Goal: Navigation & Orientation: Find specific page/section

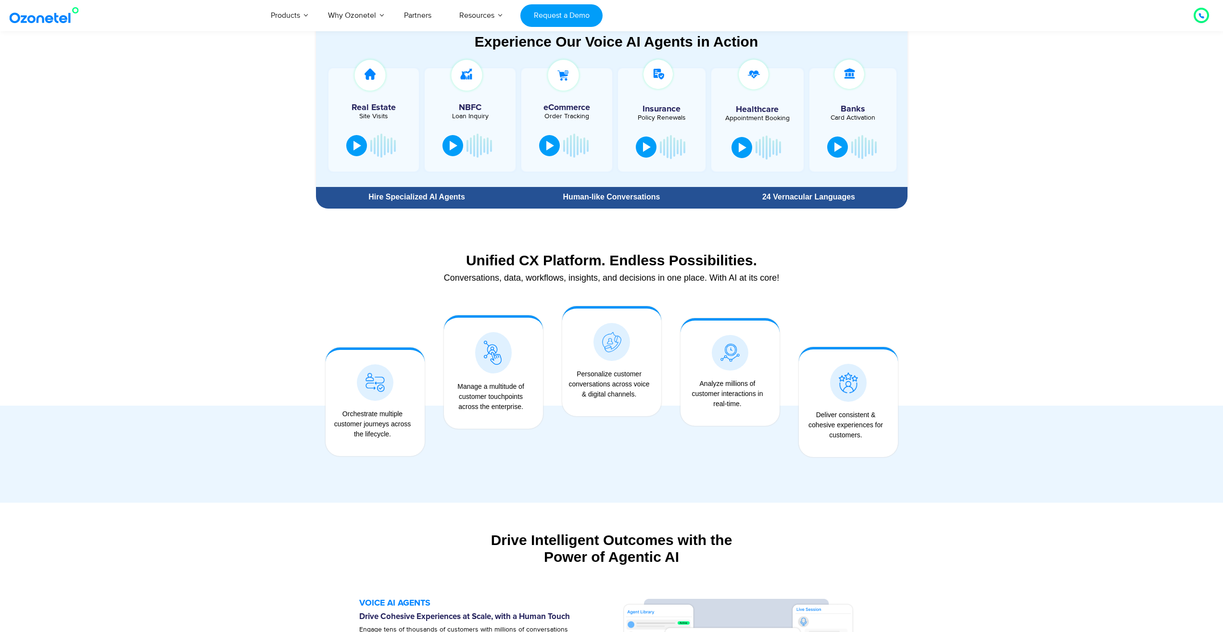
scroll to position [529, 0]
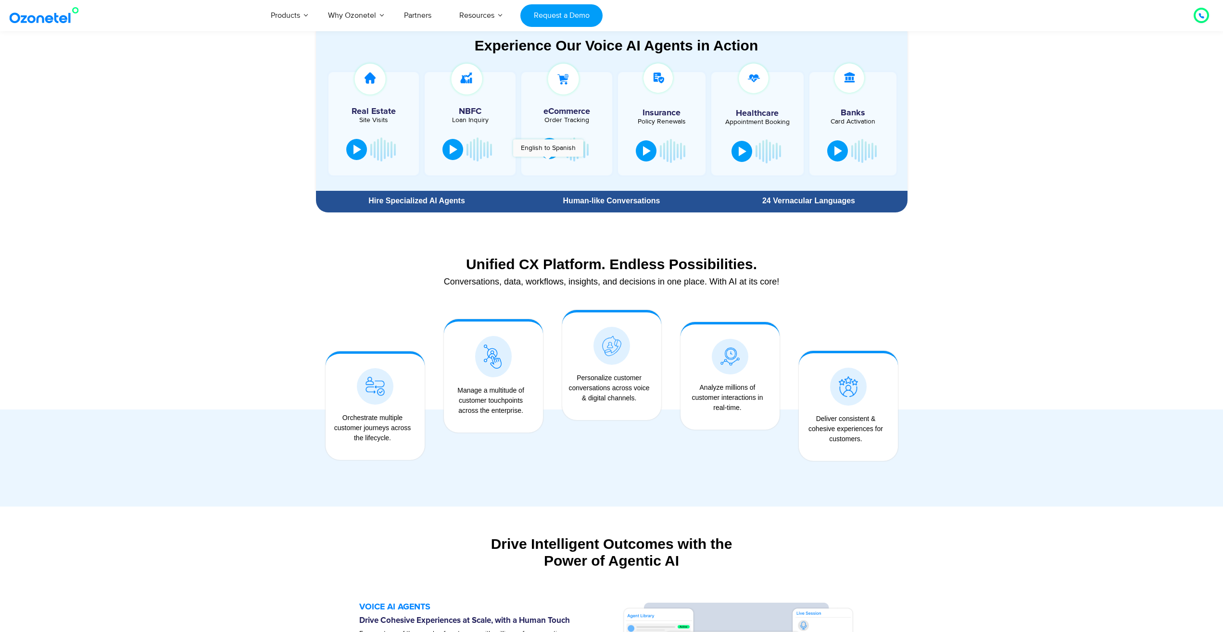
click at [547, 159] on button at bounding box center [549, 148] width 21 height 21
click at [551, 151] on div at bounding box center [550, 149] width 8 height 10
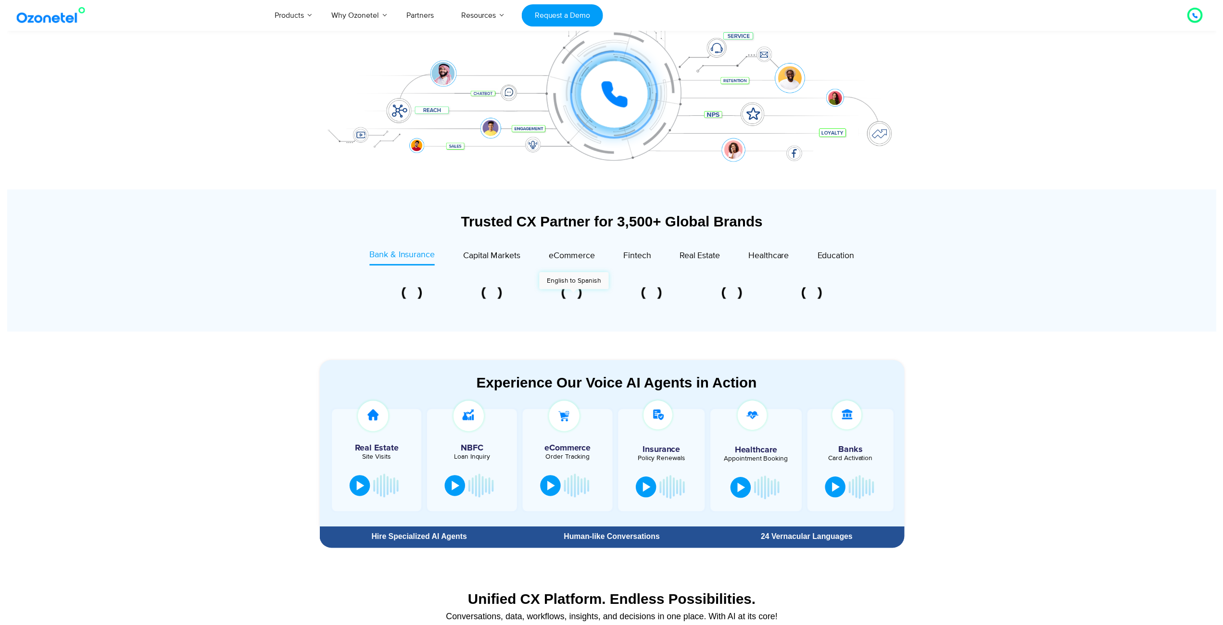
scroll to position [0, 0]
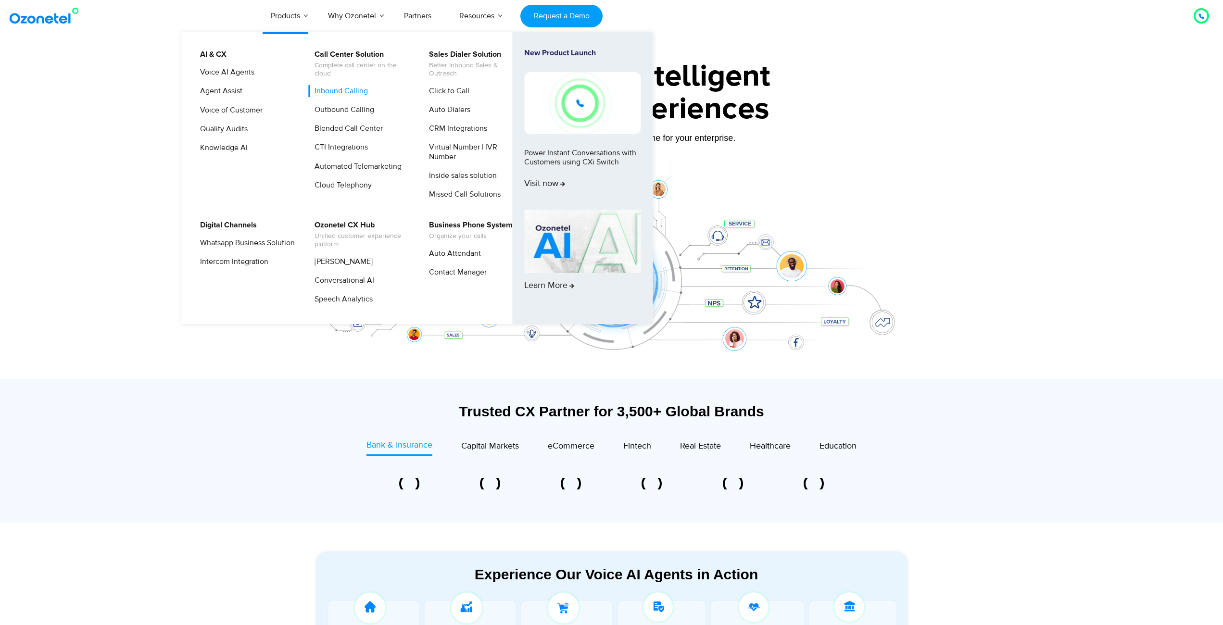
click at [359, 91] on link "Inbound Calling" at bounding box center [338, 91] width 61 height 12
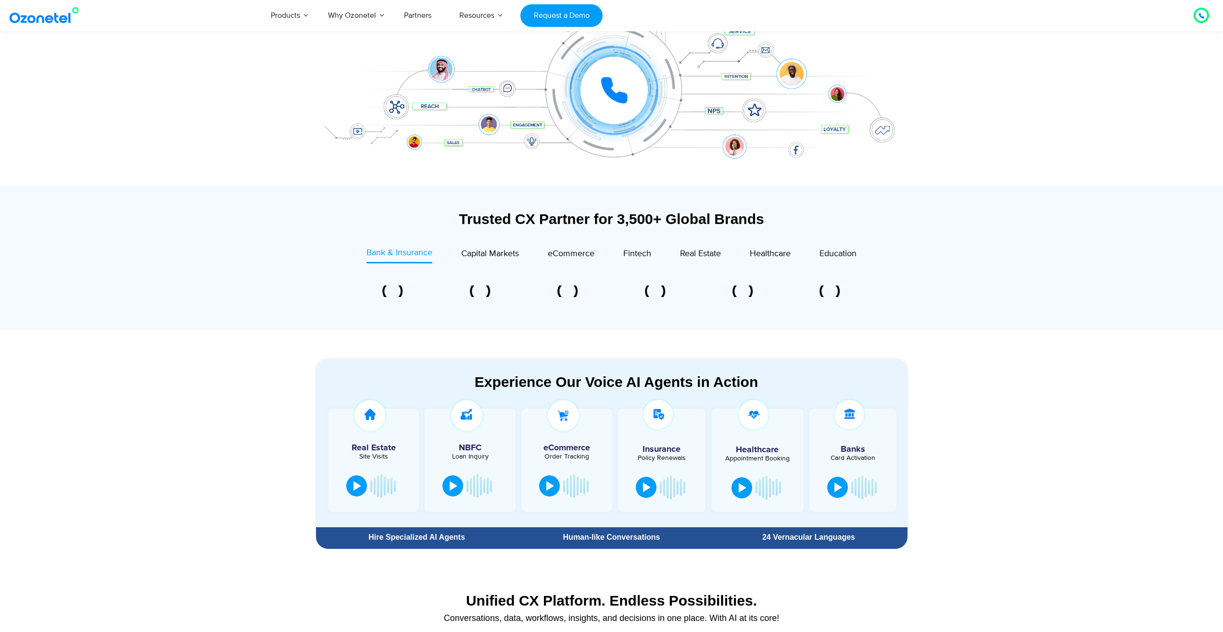
scroll to position [385, 0]
